Goal: Information Seeking & Learning: Learn about a topic

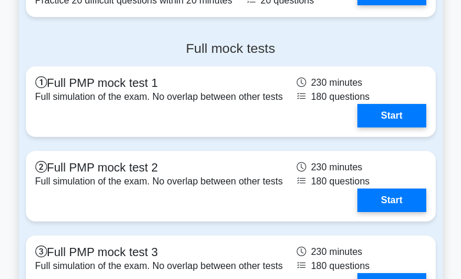
scroll to position [3731, 0]
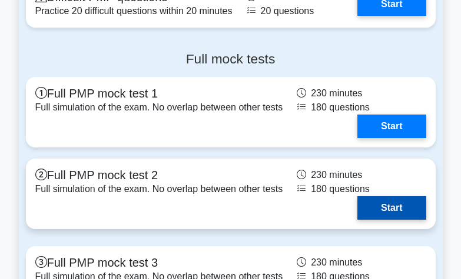
click at [374, 200] on link "Start" at bounding box center [391, 209] width 68 height 24
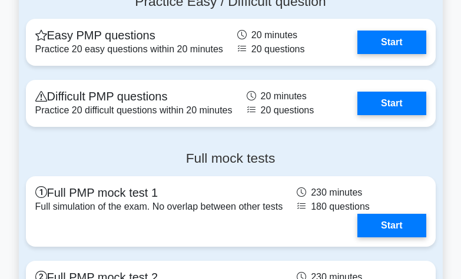
scroll to position [3631, 0]
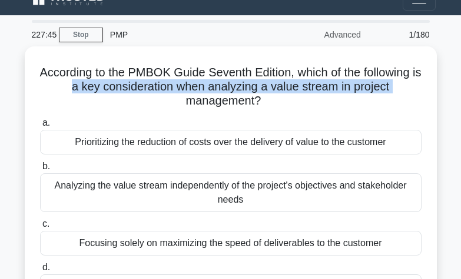
scroll to position [18, 0]
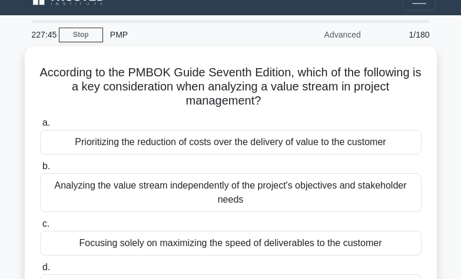
drag, startPoint x: 465, startPoint y: 61, endPoint x: 463, endPoint y: 98, distance: 37.7
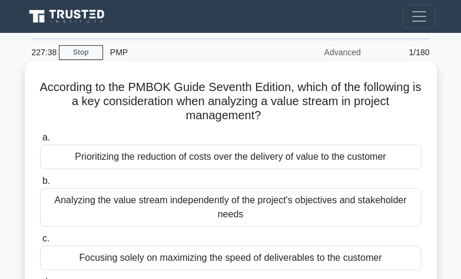
scroll to position [22, 0]
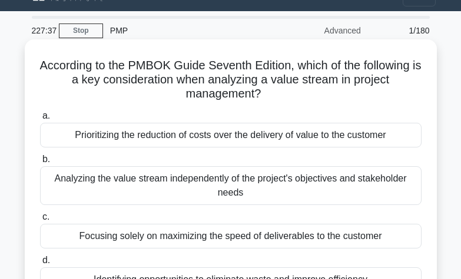
click at [359, 89] on h5 "According to the PMBOK Guide Seventh Edition, which of the following is a key c…" at bounding box center [231, 80] width 384 height 44
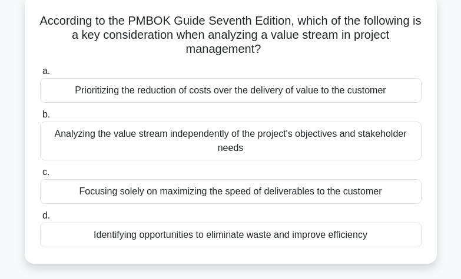
scroll to position [71, 0]
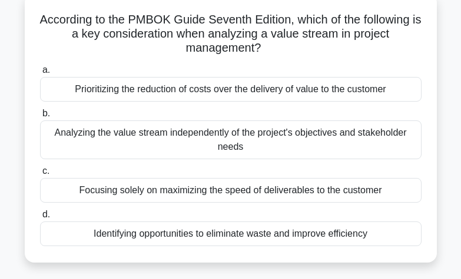
drag, startPoint x: 457, startPoint y: 91, endPoint x: 457, endPoint y: 138, distance: 47.1
click at [457, 138] on main "224:38 Stop PMP Advanced 1/180 According to the PMBOK Guide Seventh Edition, wh…" at bounding box center [230, 261] width 461 height 598
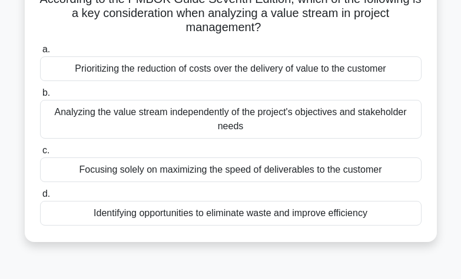
scroll to position [84, 0]
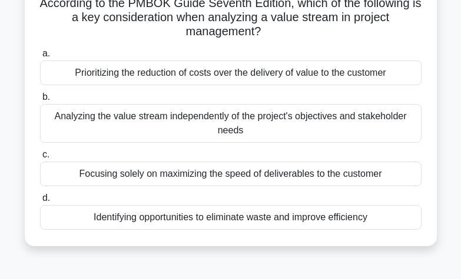
click at [428, 152] on div "c. Focusing solely on maximizing the speed of deliverables to the customer" at bounding box center [230, 167] width 395 height 39
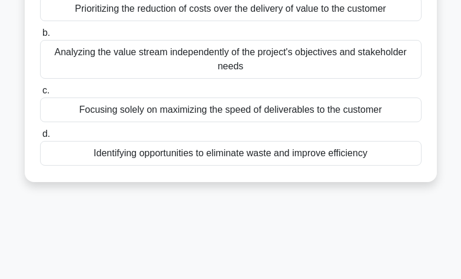
scroll to position [92, 0]
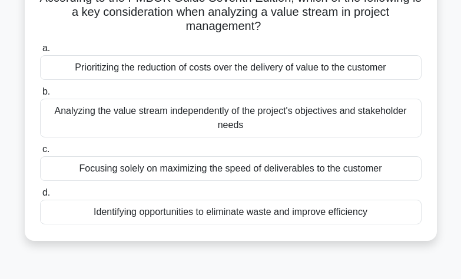
click at [459, 82] on main "221:26 Stop PMP Advanced 1/180 According to the PMBOK Guide Seventh Edition, wh…" at bounding box center [230, 240] width 461 height 598
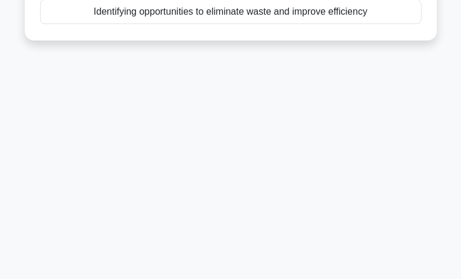
scroll to position [205, 0]
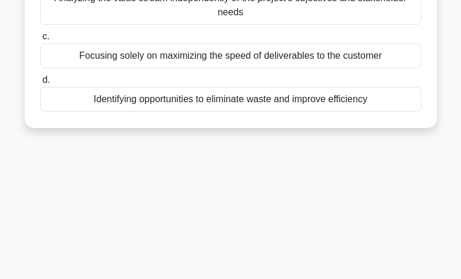
click at [452, 186] on main "197:34 Stop PMP Advanced 1/180 According to the PMBOK Guide Seventh Edition, wh…" at bounding box center [230, 127] width 461 height 598
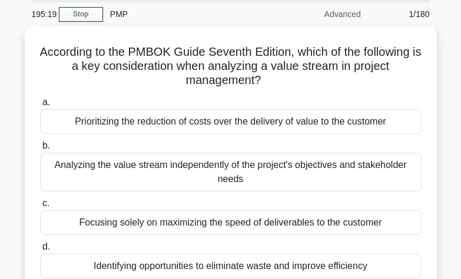
scroll to position [31, 0]
